Goal: Find specific page/section: Find specific page/section

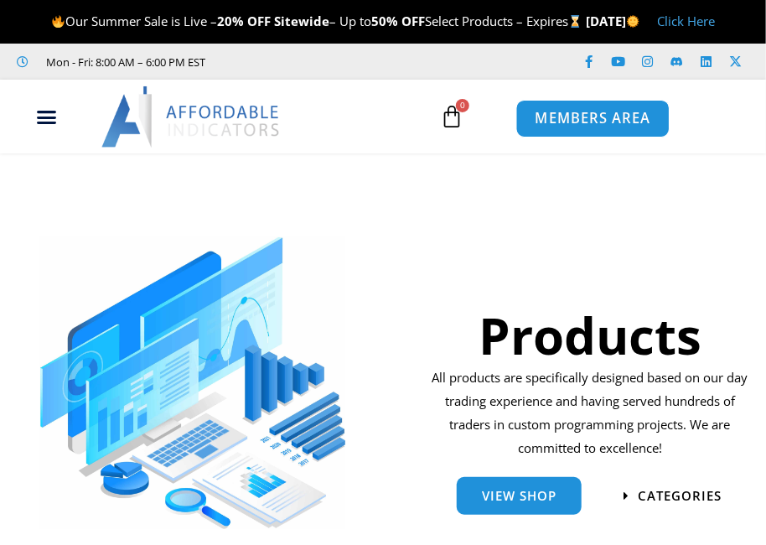
click at [585, 127] on span "MEMBERS AREA" at bounding box center [593, 119] width 115 height 14
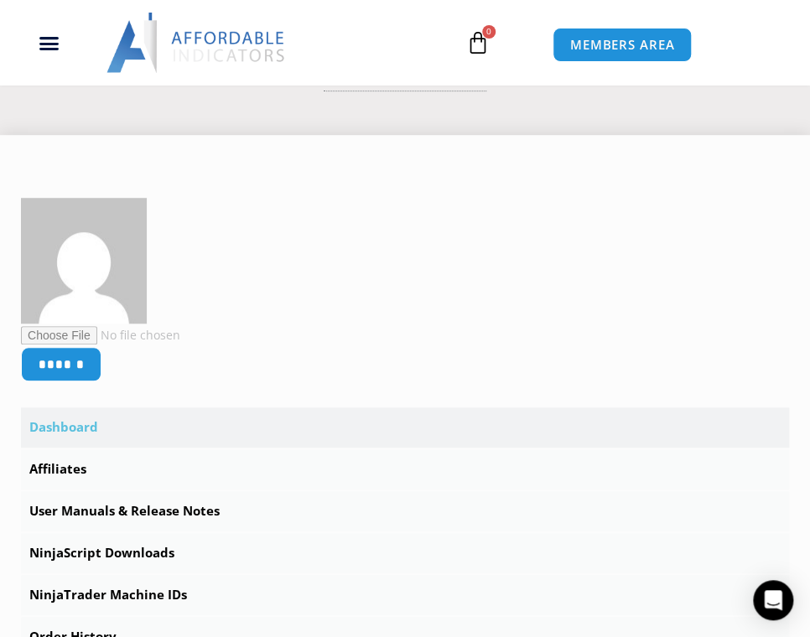
scroll to position [335, 0]
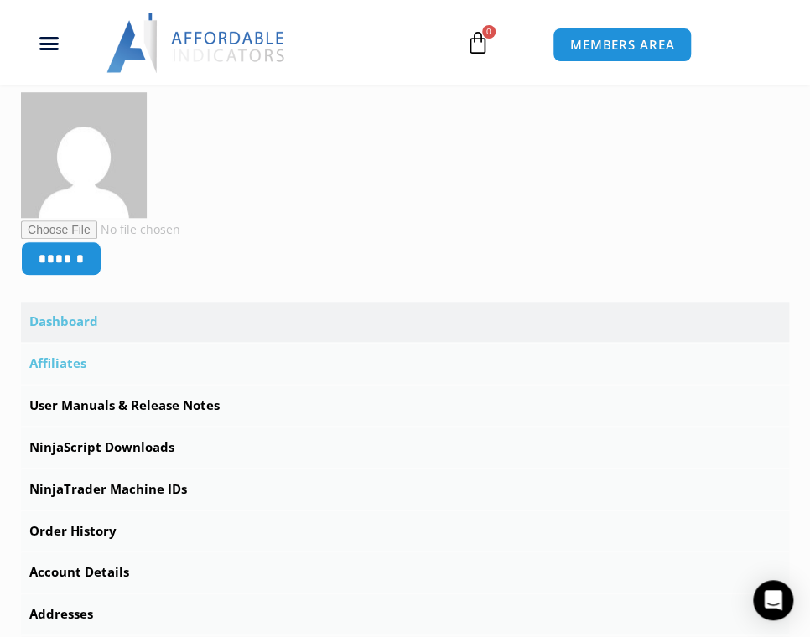
click at [79, 384] on link "Affiliates" at bounding box center [405, 364] width 768 height 40
